Goal: Information Seeking & Learning: Learn about a topic

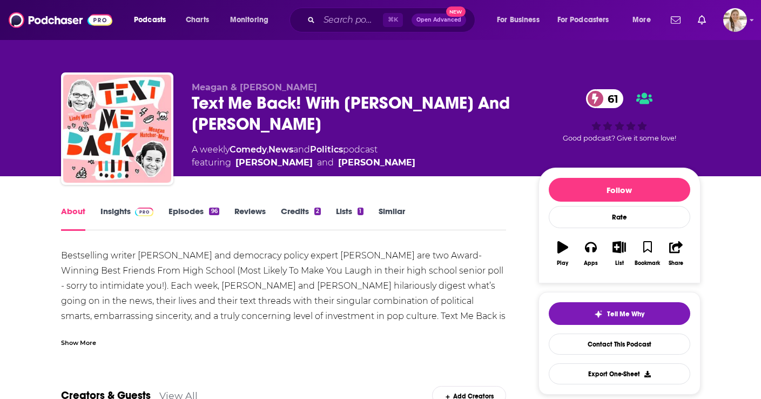
scroll to position [2, 0]
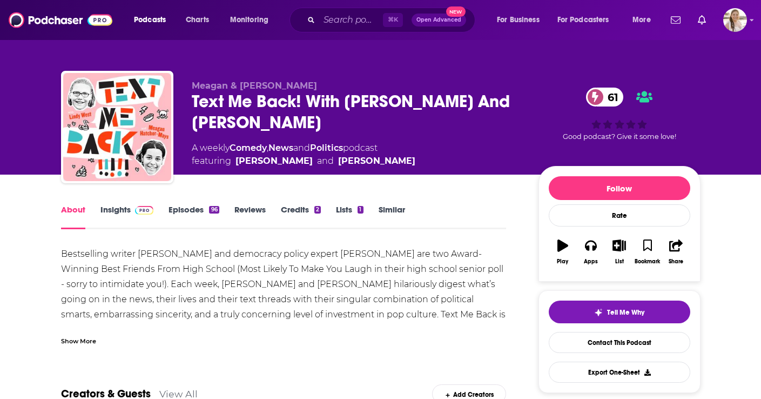
click at [123, 213] on link "Insights" at bounding box center [126, 216] width 53 height 25
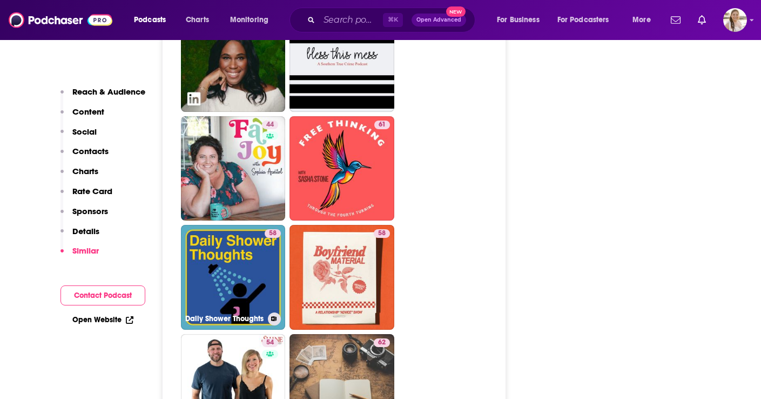
scroll to position [2485, 0]
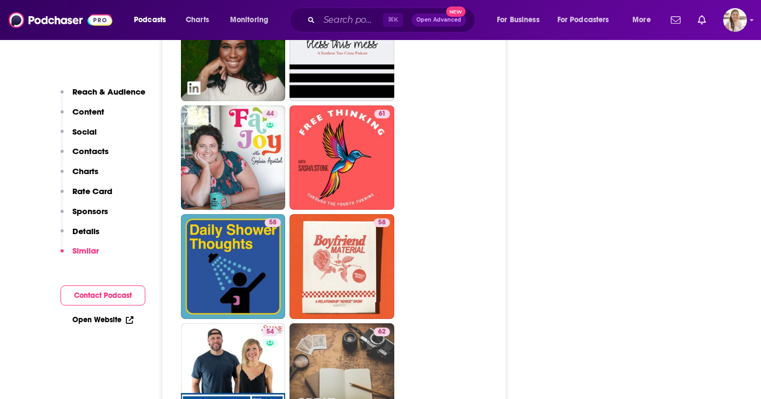
click at [96, 229] on p "Details" at bounding box center [85, 231] width 27 height 10
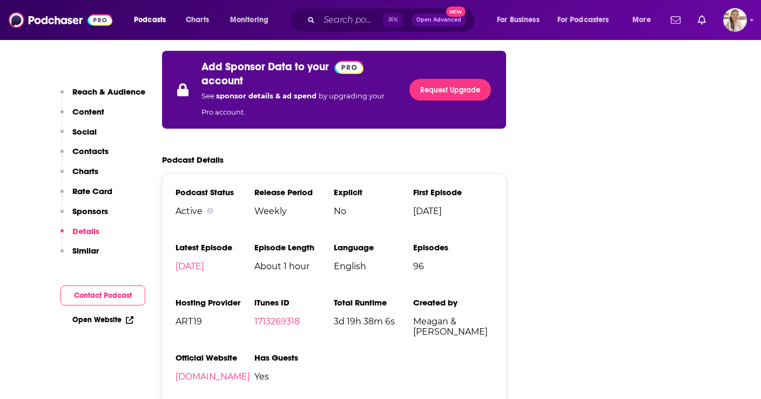
scroll to position [1718, 0]
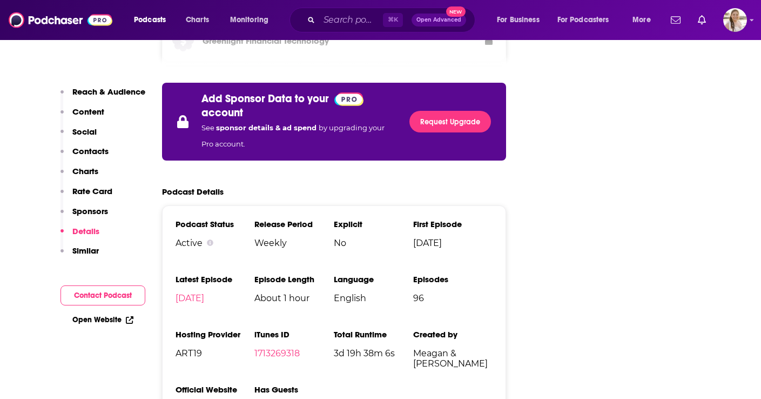
click at [92, 170] on p "Charts" at bounding box center [85, 171] width 26 height 10
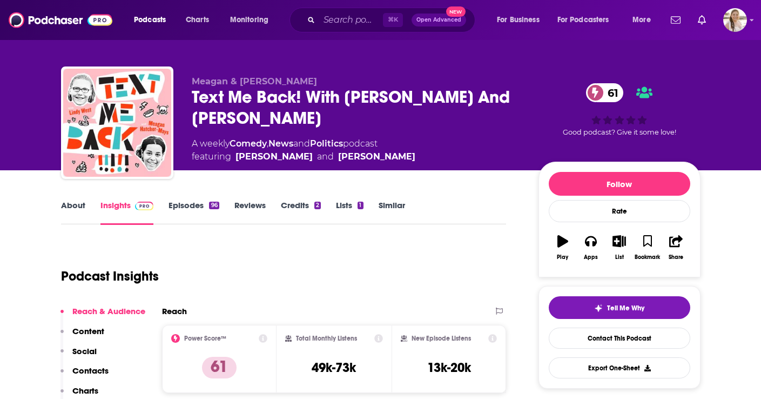
scroll to position [0, 0]
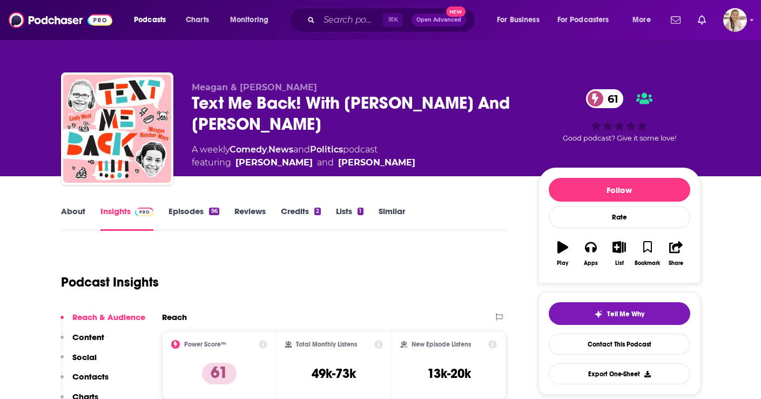
click at [342, 210] on link "Lists 1" at bounding box center [349, 218] width 27 height 25
